Goal: Information Seeking & Learning: Learn about a topic

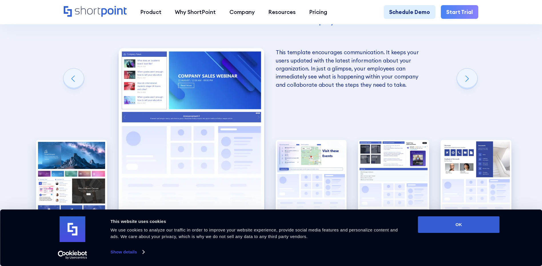
scroll to position [1086, 0]
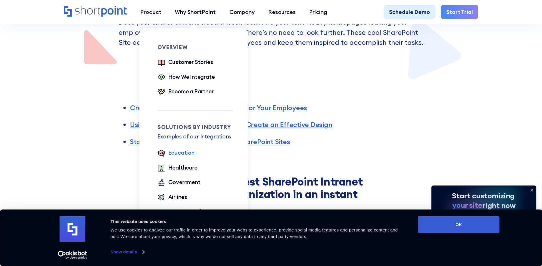
scroll to position [200, 0]
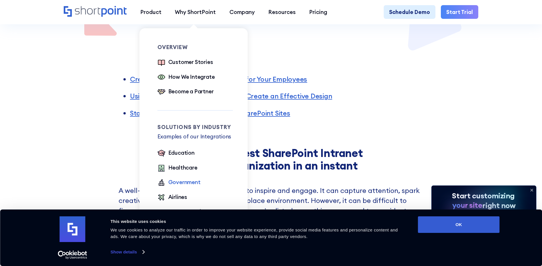
click at [185, 182] on div "Government" at bounding box center [184, 182] width 32 height 8
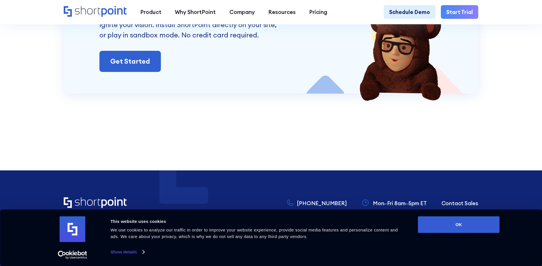
scroll to position [1429, 0]
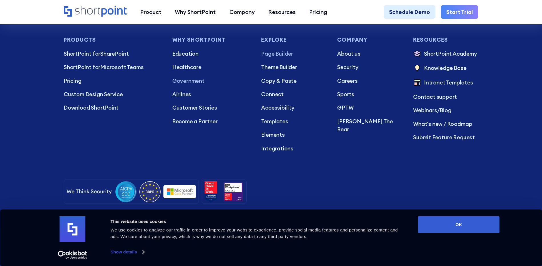
click at [281, 57] on p "Page Builder" at bounding box center [293, 54] width 65 height 8
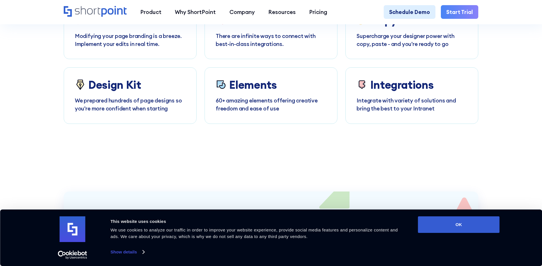
scroll to position [3373, 0]
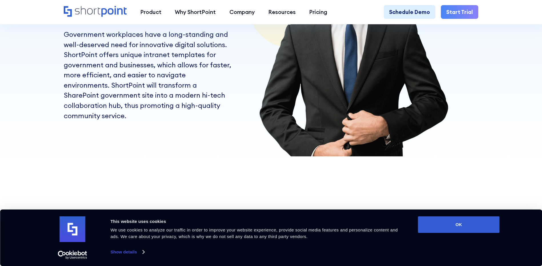
scroll to position [171, 0]
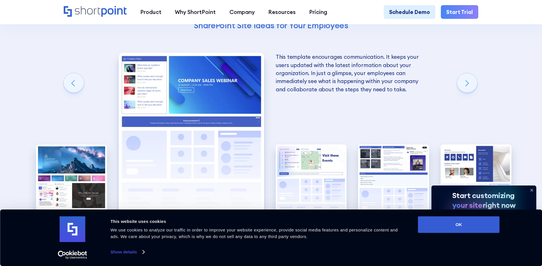
scroll to position [1143, 0]
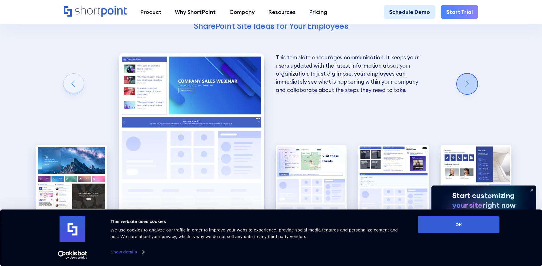
click at [470, 93] on div "Next slide" at bounding box center [467, 84] width 21 height 21
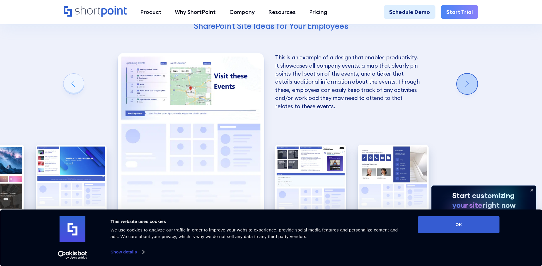
click at [470, 93] on div "Next slide" at bounding box center [467, 84] width 21 height 21
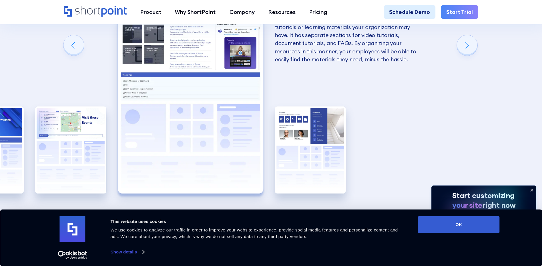
scroll to position [1172, 0]
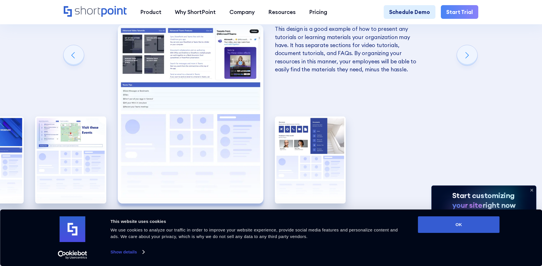
click at [471, 66] on div "Next slide" at bounding box center [467, 55] width 21 height 21
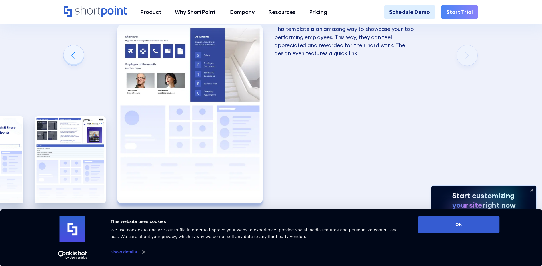
scroll to position [1143, 0]
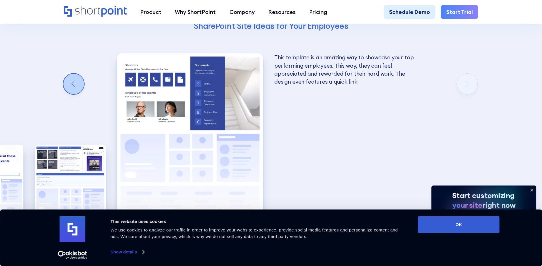
click at [71, 93] on div "Previous slide" at bounding box center [73, 84] width 21 height 21
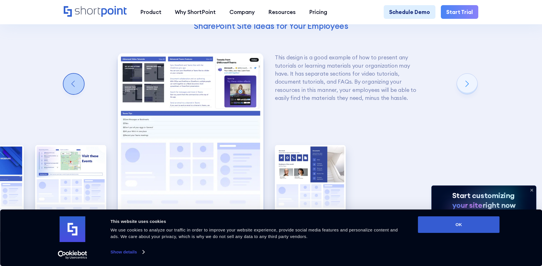
click at [71, 93] on div "Previous slide" at bounding box center [73, 84] width 21 height 21
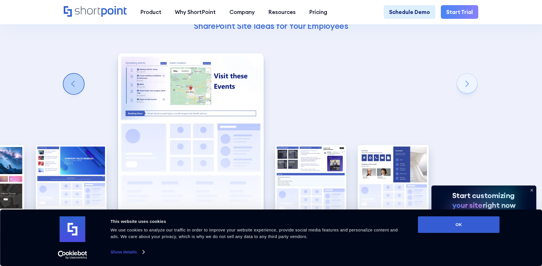
click at [71, 93] on div "Previous slide" at bounding box center [73, 84] width 21 height 21
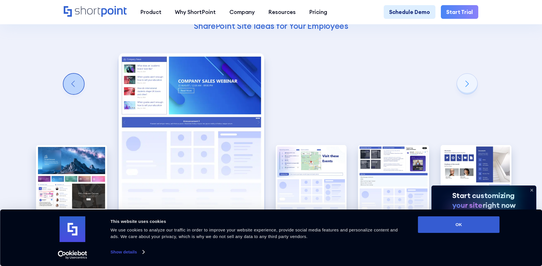
click at [71, 93] on div "Previous slide" at bounding box center [73, 84] width 21 height 21
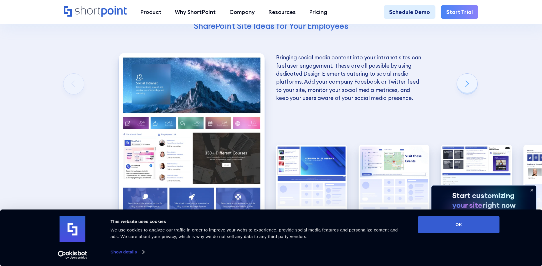
click at [71, 93] on div "Using Cool SharePoint Web Parts to Create an Effective Design Wondering where t…" at bounding box center [271, 74] width 542 height 486
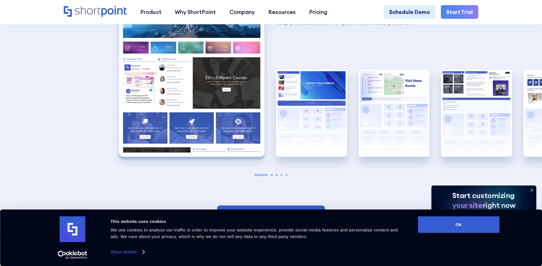
scroll to position [1229, 0]
